Goal: Complete application form

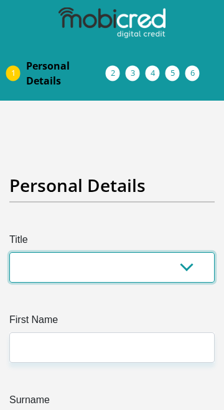
click at [98, 262] on select "Mr Ms Mrs Dr [PERSON_NAME]" at bounding box center [111, 267] width 205 height 30
select select "Mr"
click at [9, 252] on select "Mr Ms Mrs Dr [PERSON_NAME]" at bounding box center [111, 267] width 205 height 30
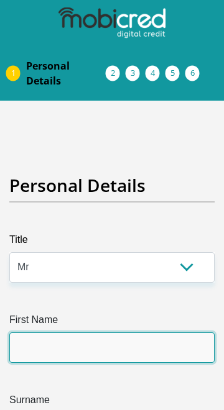
click at [156, 344] on input "First Name" at bounding box center [111, 348] width 205 height 30
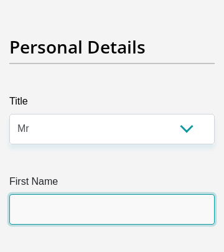
scroll to position [221, 0]
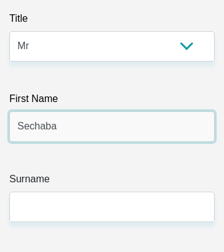
type input "Sechaba"
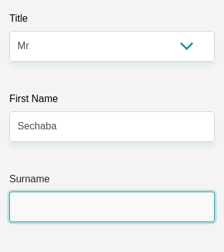
click at [133, 200] on input "Surname" at bounding box center [111, 206] width 205 height 30
type input "Petlane"
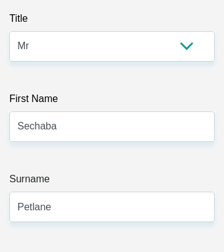
type input "Sechaba"
type input "Petlane"
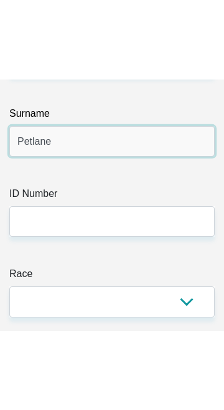
scroll to position [372, 0]
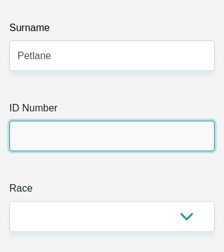
click at [118, 131] on input "ID Number" at bounding box center [111, 136] width 205 height 30
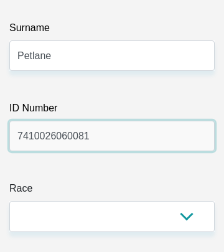
type input "7410026060081"
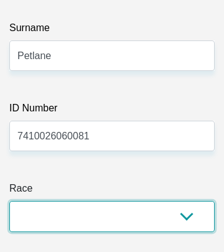
click at [85, 217] on select "Black Coloured Indian White Other" at bounding box center [111, 216] width 205 height 30
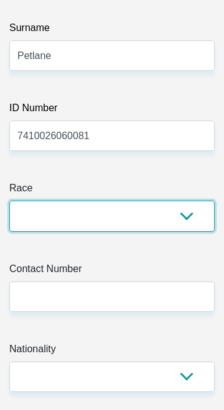
select select "1"
click at [9, 201] on select "Black Coloured Indian White Other" at bounding box center [111, 216] width 205 height 30
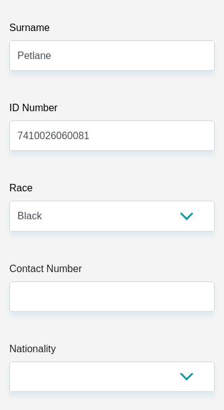
click at [140, 280] on label "Contact Number" at bounding box center [111, 272] width 205 height 20
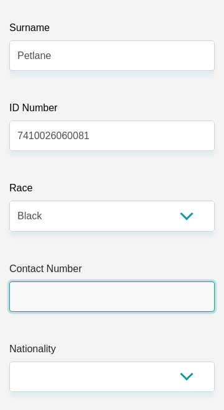
click at [140, 282] on input "Contact Number" at bounding box center [111, 297] width 205 height 30
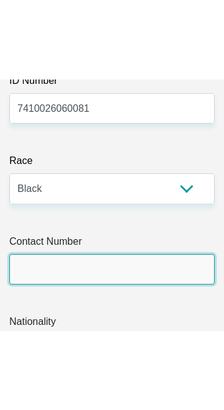
scroll to position [543, 0]
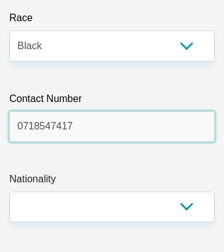
type input "0718547417"
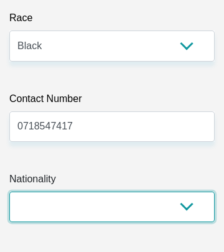
click at [185, 209] on select "[GEOGRAPHIC_DATA] [GEOGRAPHIC_DATA] [GEOGRAPHIC_DATA] [GEOGRAPHIC_DATA] [GEOGRA…" at bounding box center [111, 206] width 205 height 30
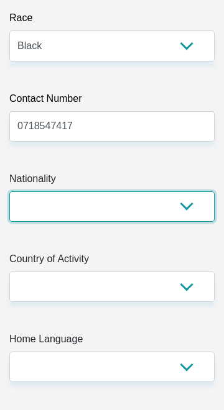
select select "ZAF"
click at [9, 191] on select "[GEOGRAPHIC_DATA] [GEOGRAPHIC_DATA] [GEOGRAPHIC_DATA] [GEOGRAPHIC_DATA] [GEOGRA…" at bounding box center [111, 206] width 205 height 30
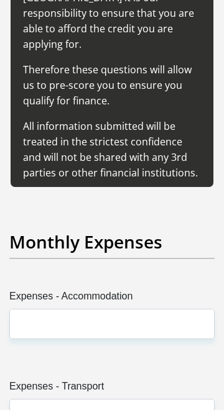
scroll to position [2917, 0]
